Goal: Information Seeking & Learning: Learn about a topic

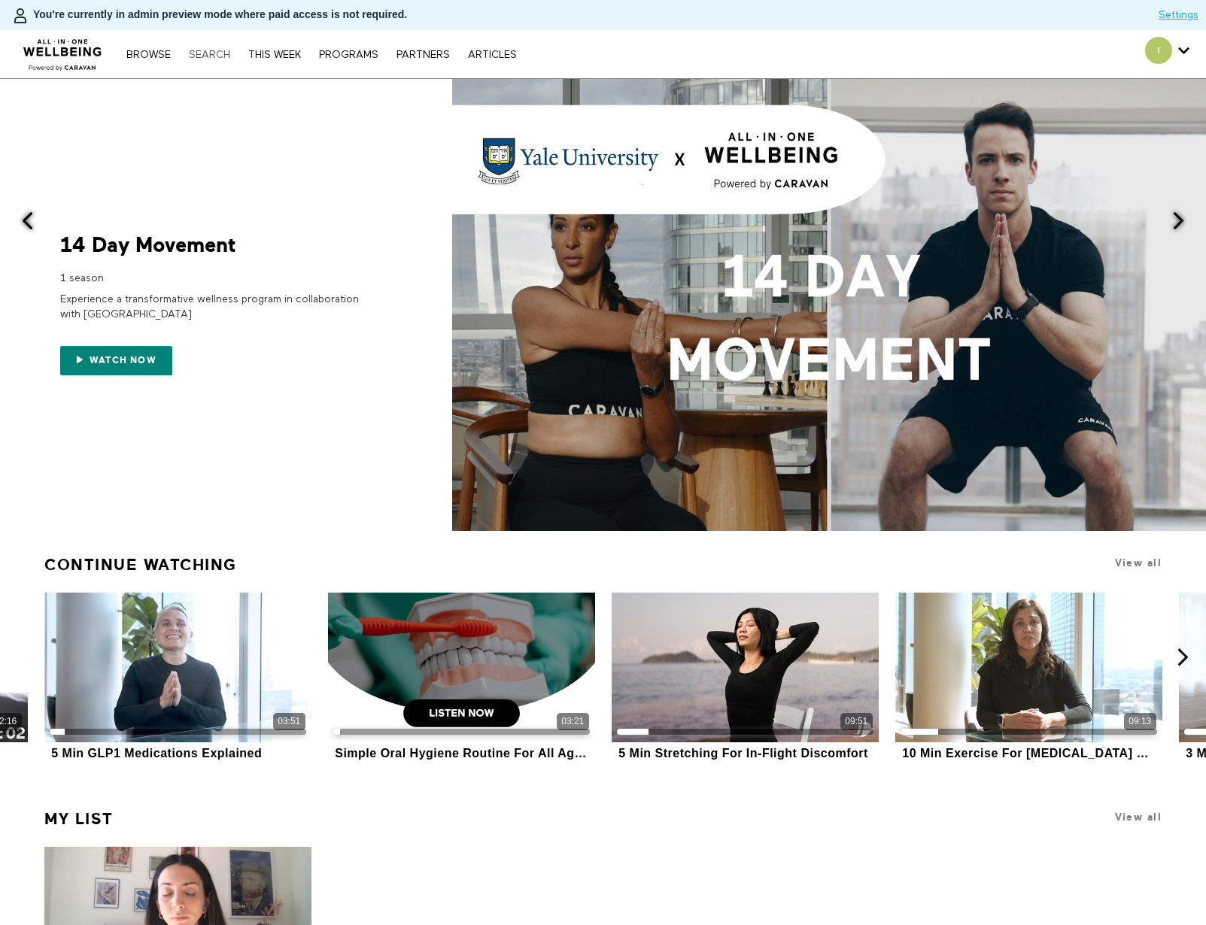
drag, startPoint x: 0, startPoint y: 0, endPoint x: 213, endPoint y: 55, distance: 219.8
click at [213, 55] on link "Search" at bounding box center [209, 55] width 56 height 11
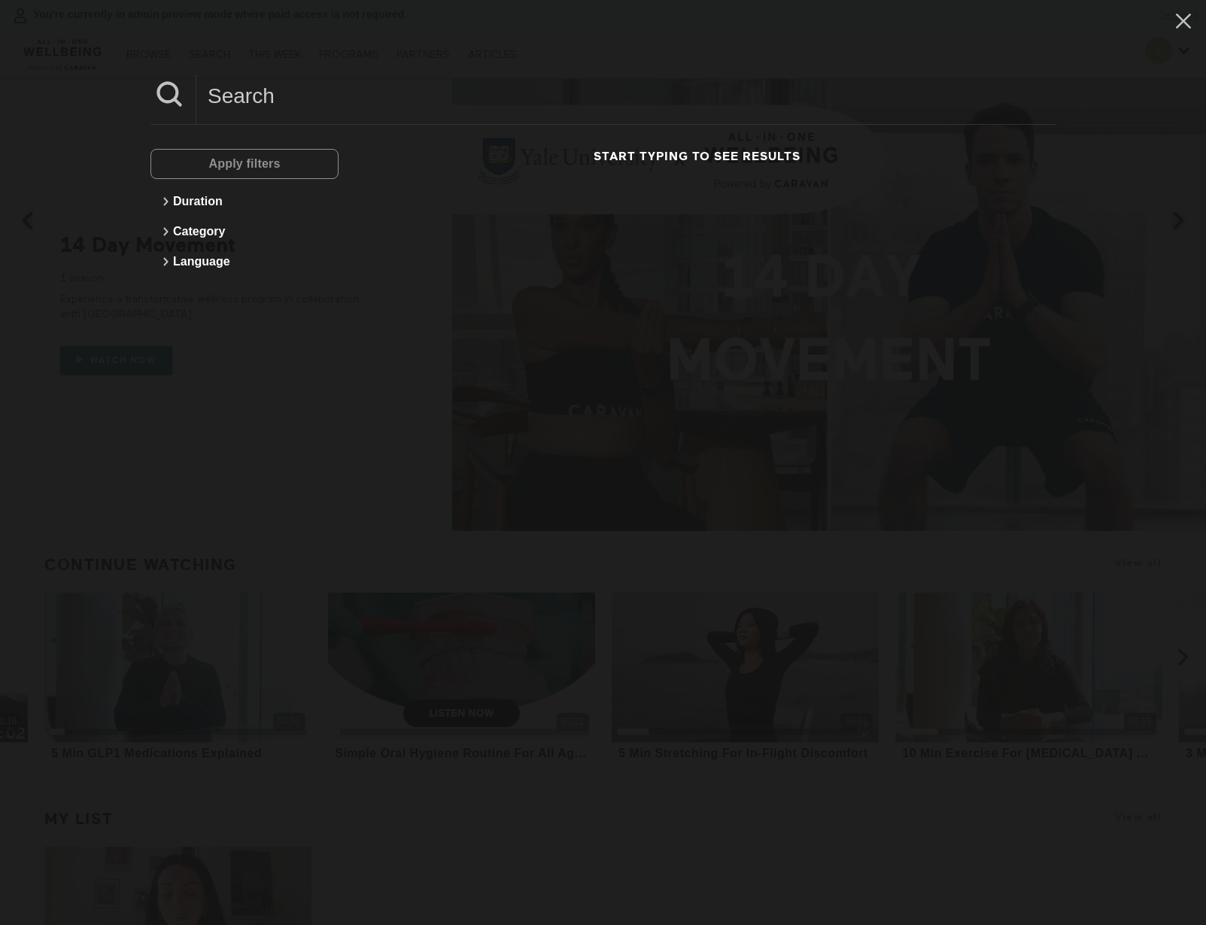
click at [302, 90] on input at bounding box center [625, 95] width 859 height 41
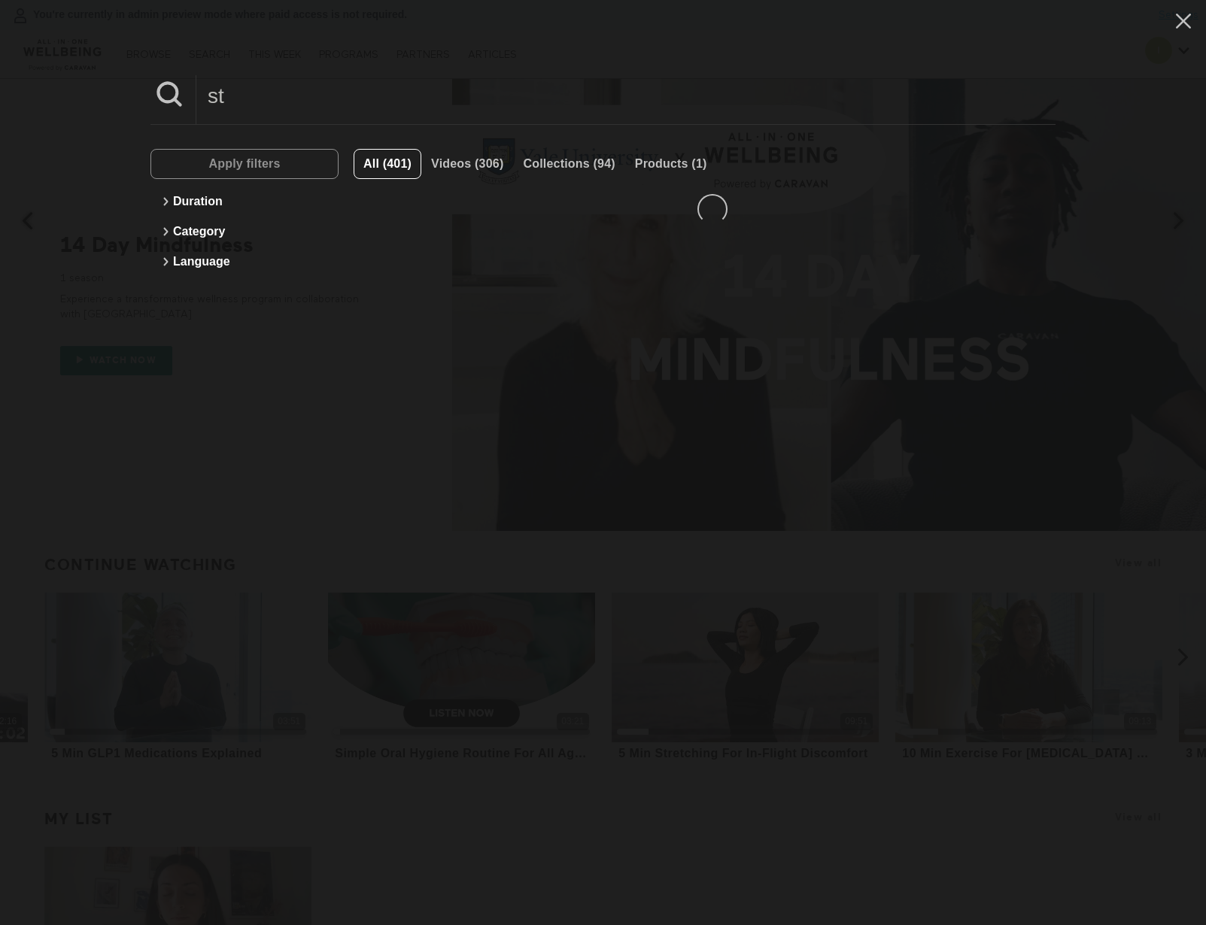
type input "s"
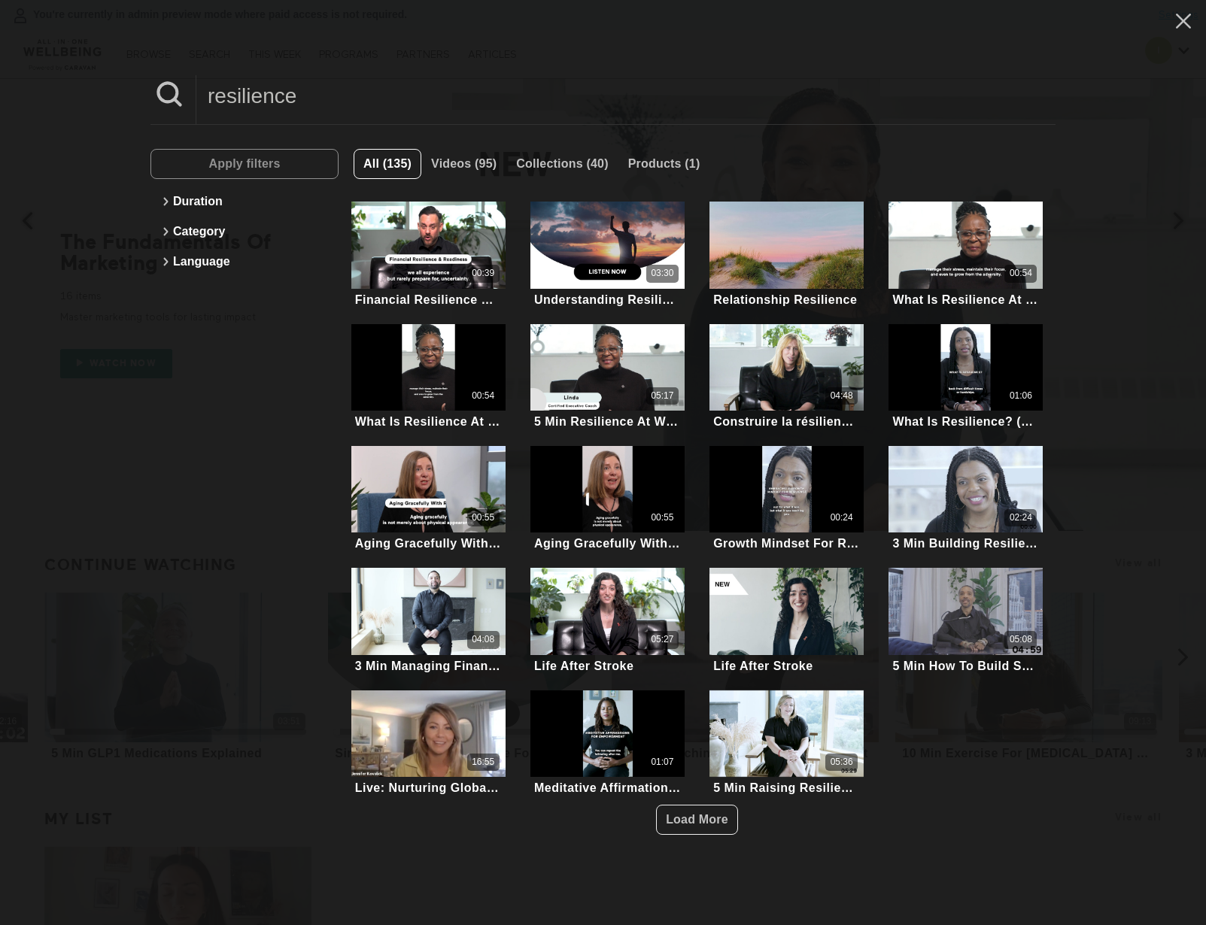
click at [354, 95] on input "resilience" at bounding box center [625, 95] width 859 height 41
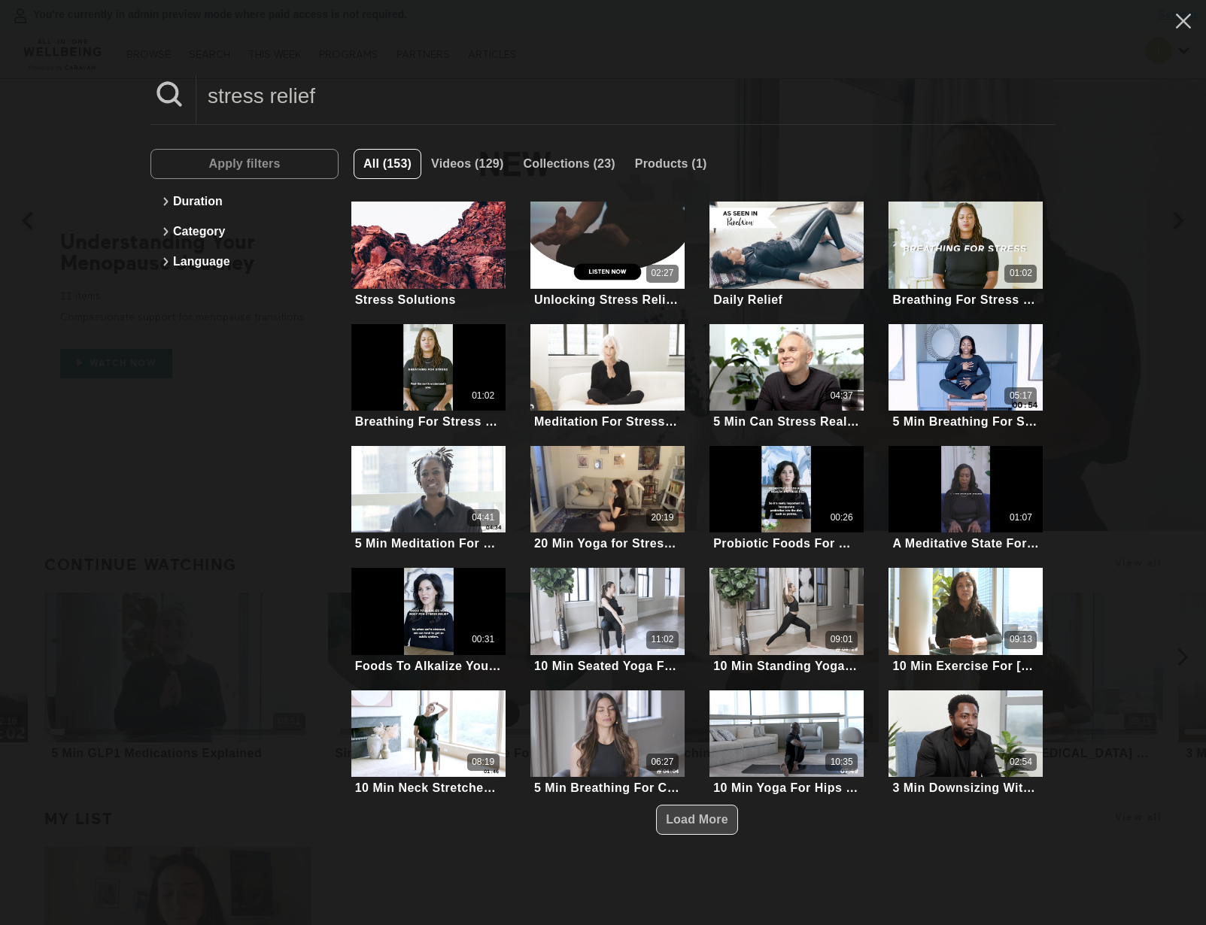
type input "stress relief"
click at [685, 813] on span "Load More" at bounding box center [697, 819] width 62 height 13
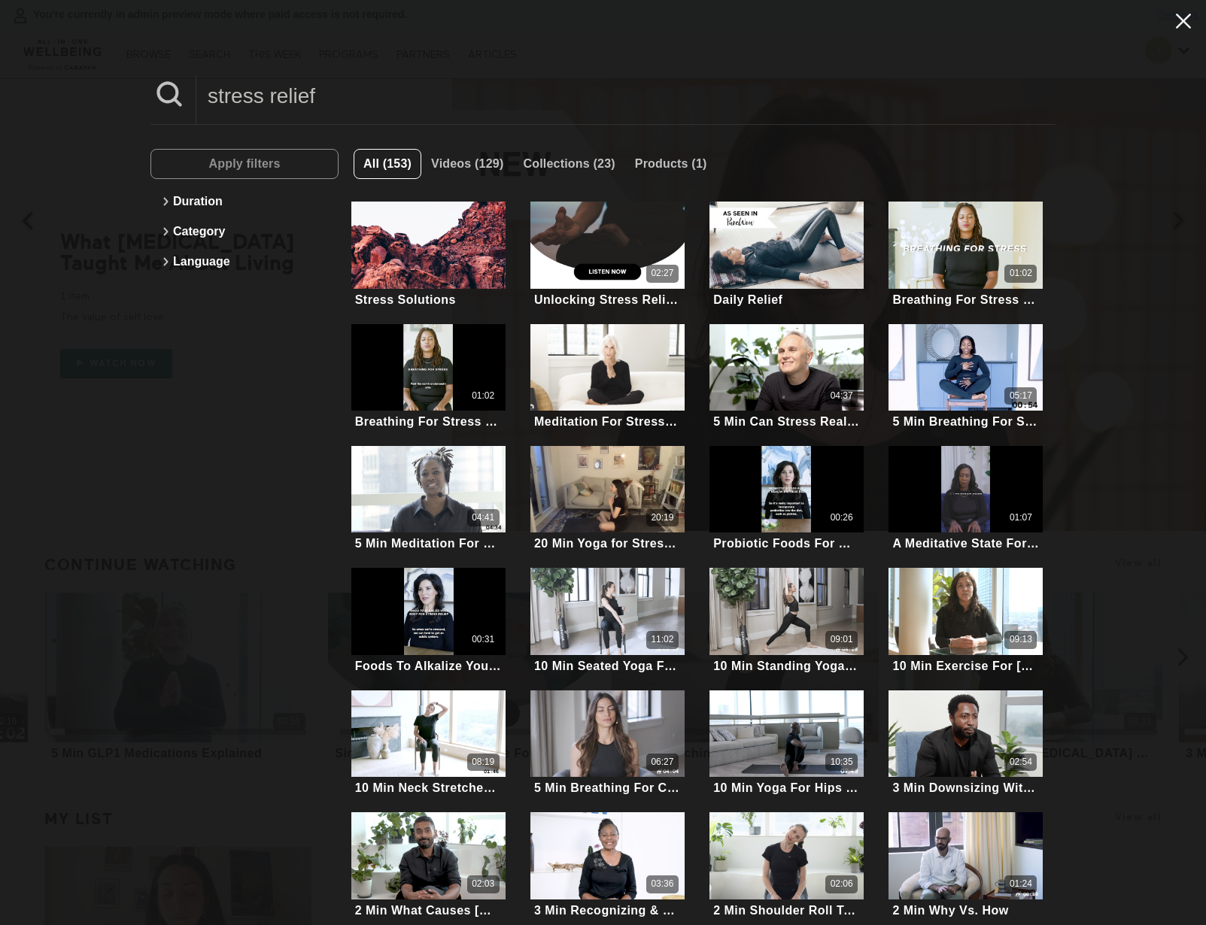
click at [1176, 23] on icon at bounding box center [1183, 21] width 15 height 15
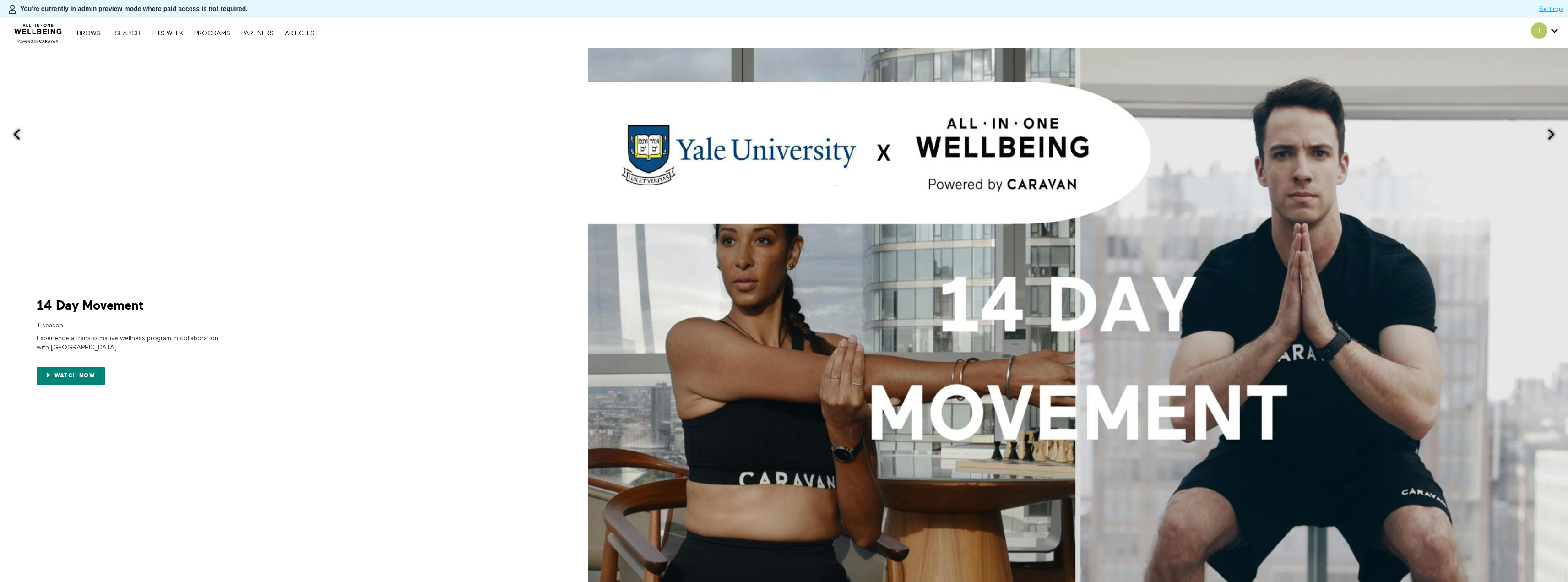
click at [136, 34] on link "Search" at bounding box center [127, 33] width 34 height 7
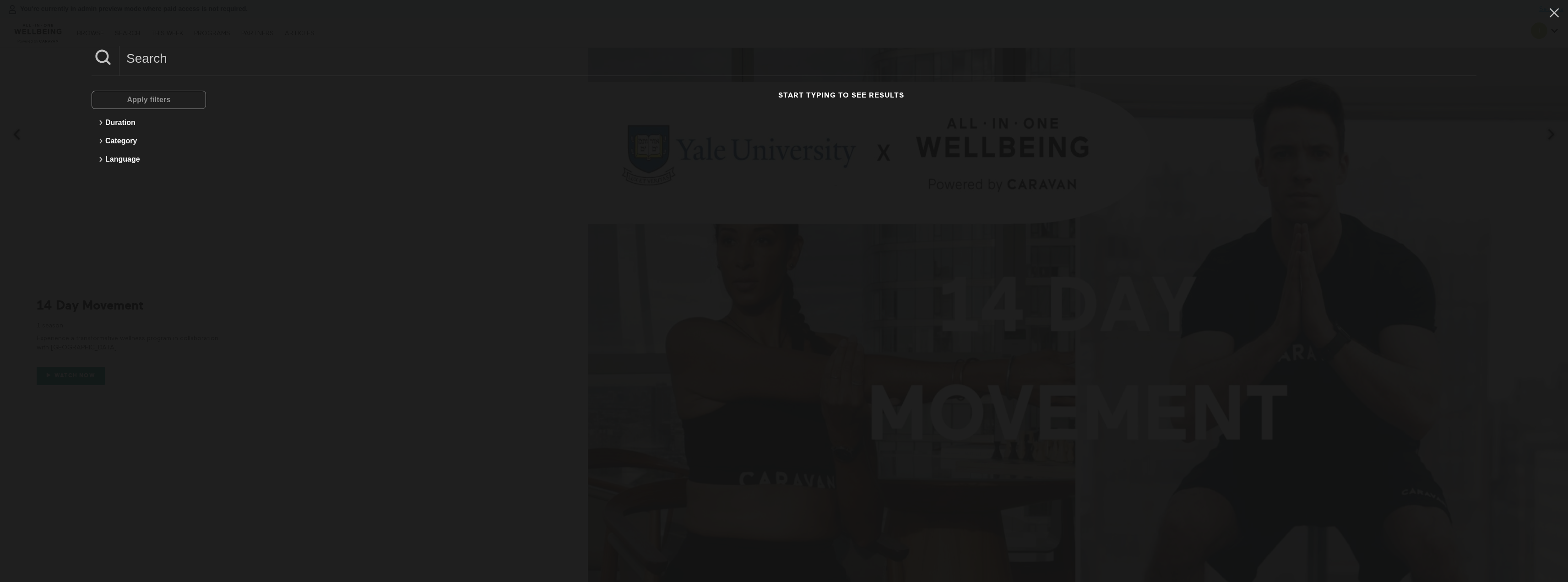
click at [304, 58] on input at bounding box center [797, 58] width 1357 height 25
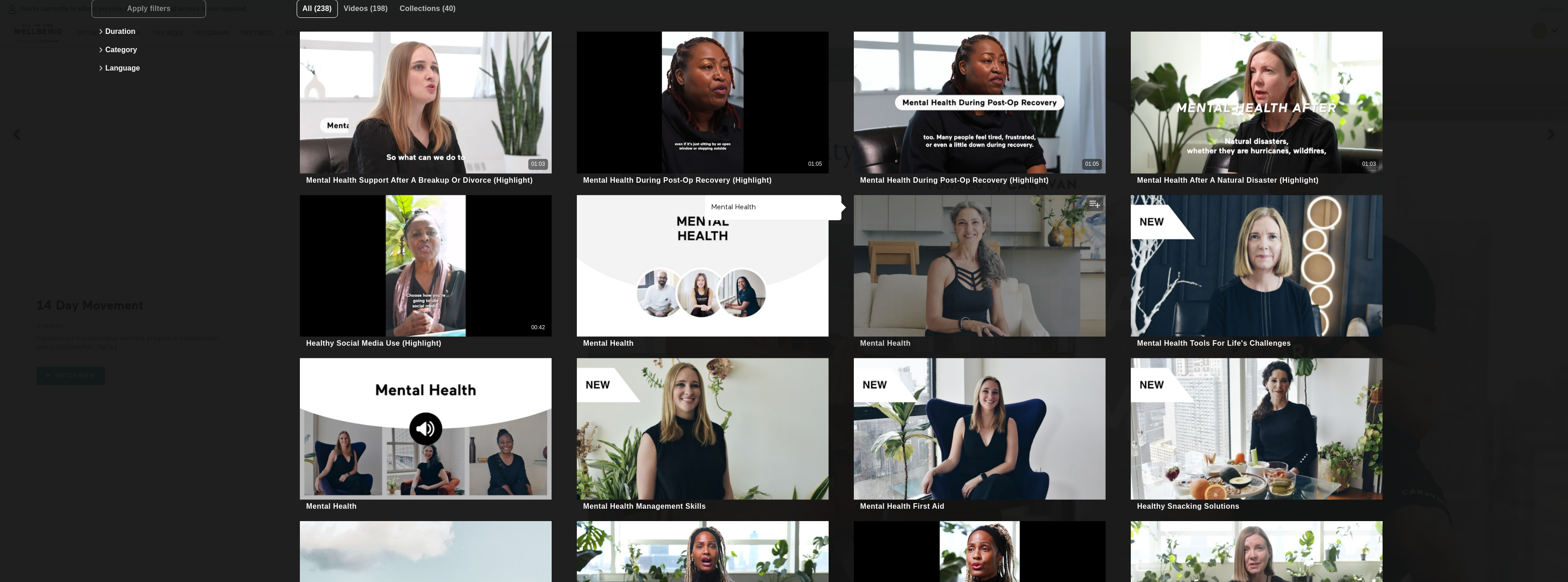
scroll to position [91, 0]
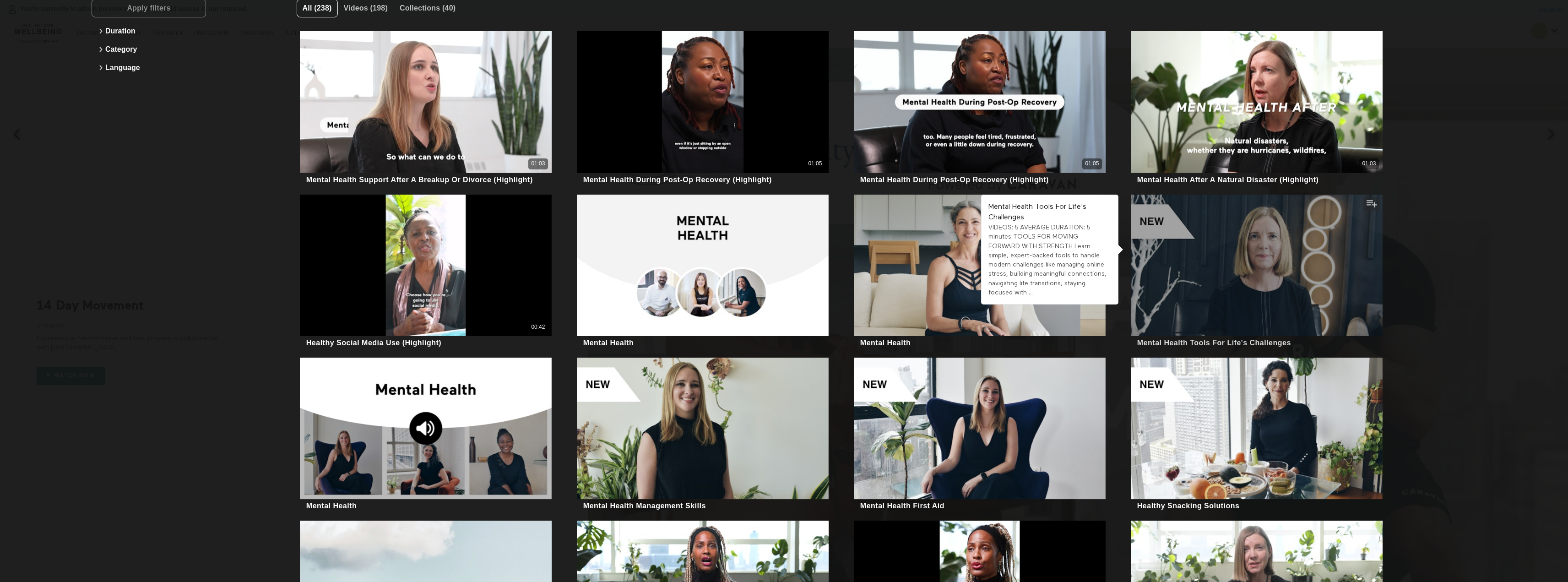
type input "mental health"
click at [1247, 259] on div at bounding box center [1257, 265] width 252 height 141
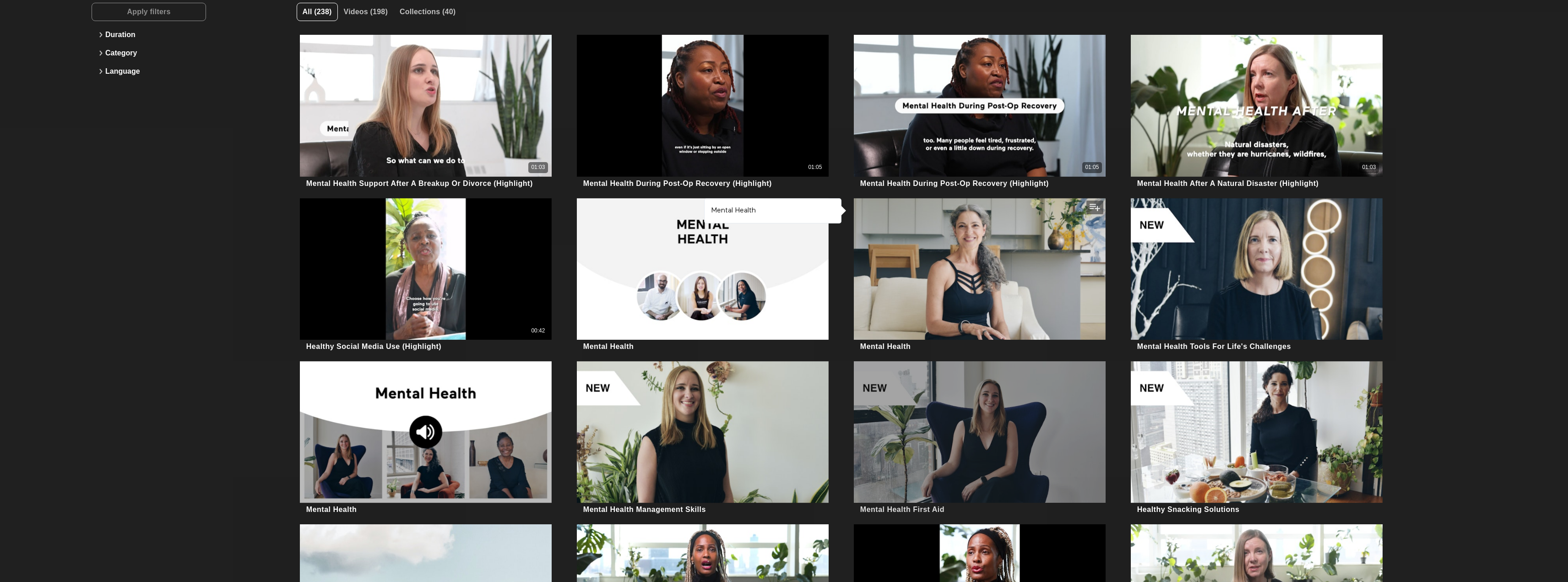
scroll to position [183, 0]
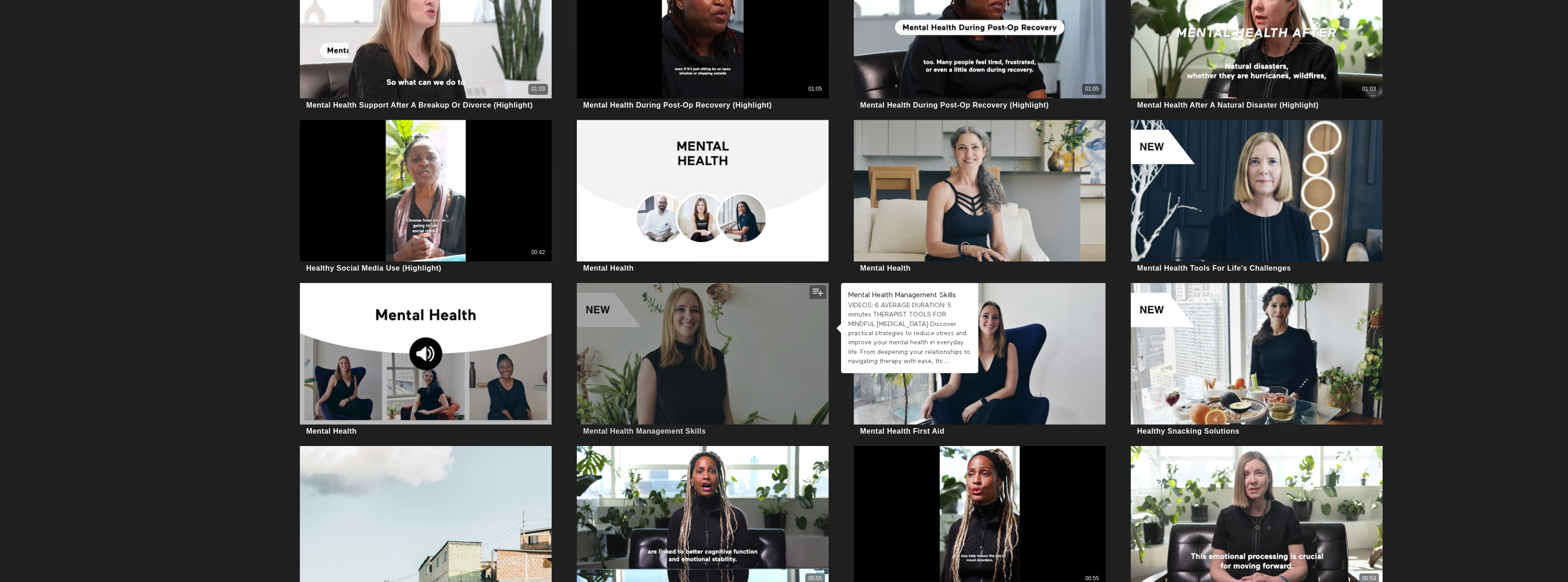
click at [584, 382] on div at bounding box center [703, 354] width 252 height 141
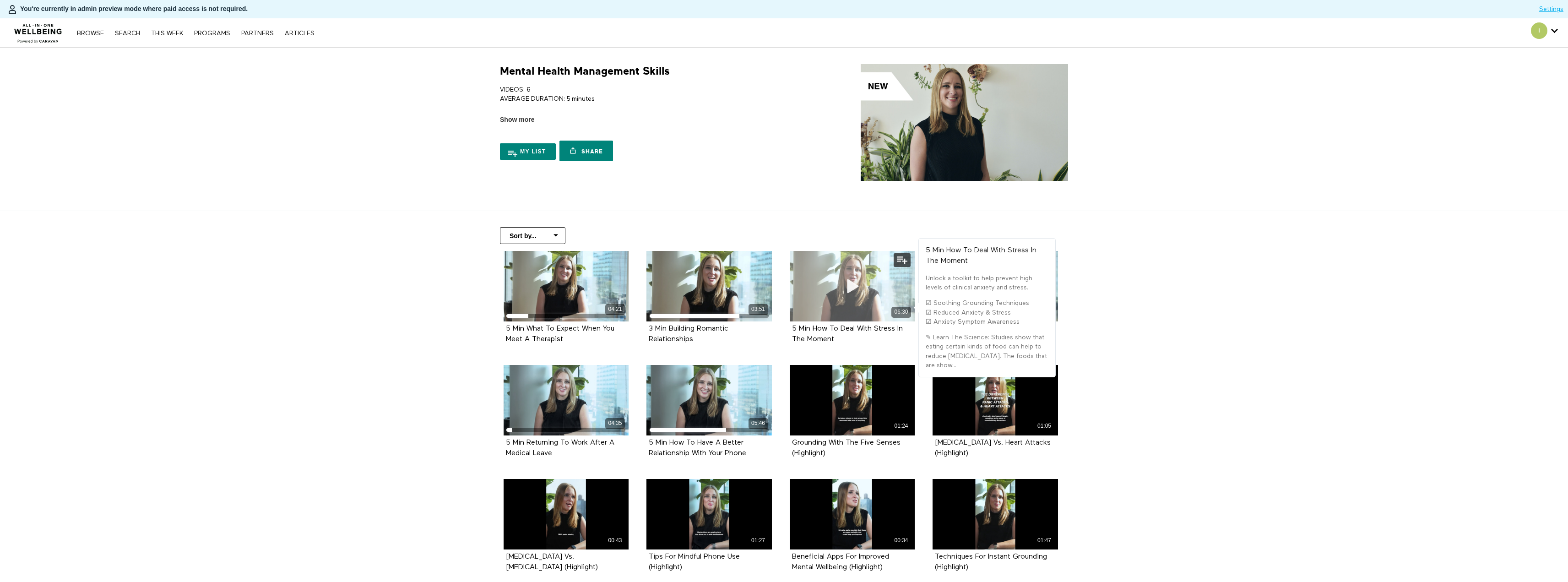
click at [847, 291] on icon at bounding box center [852, 286] width 27 height 16
